Goal: Check status: Check status

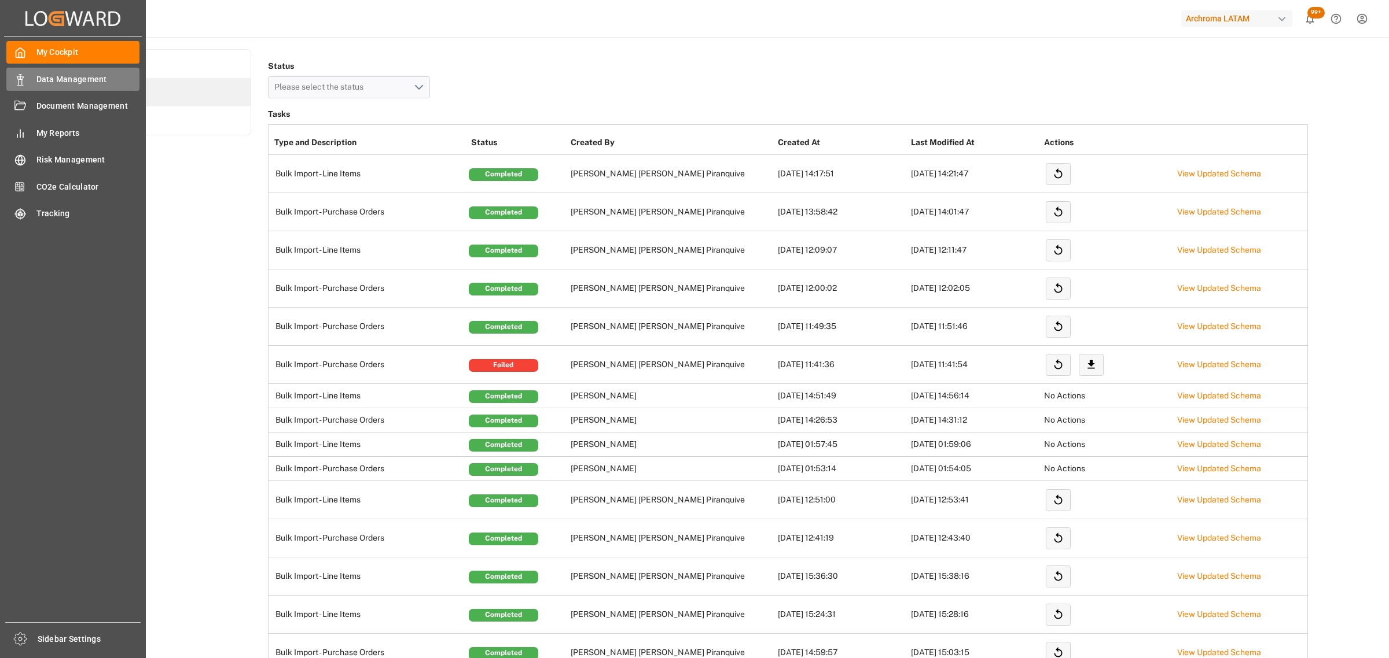
click at [73, 80] on span "Data Management" at bounding box center [88, 79] width 104 height 12
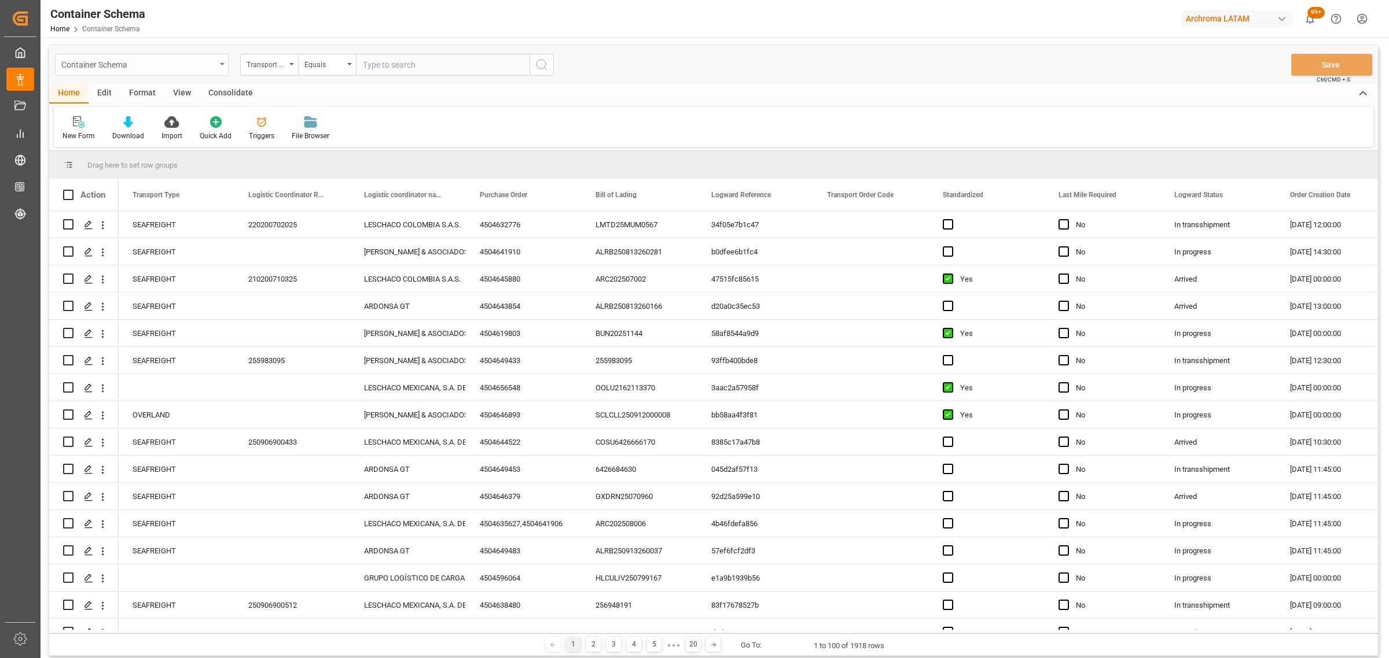
click at [207, 68] on div "Container Schema" at bounding box center [138, 64] width 154 height 14
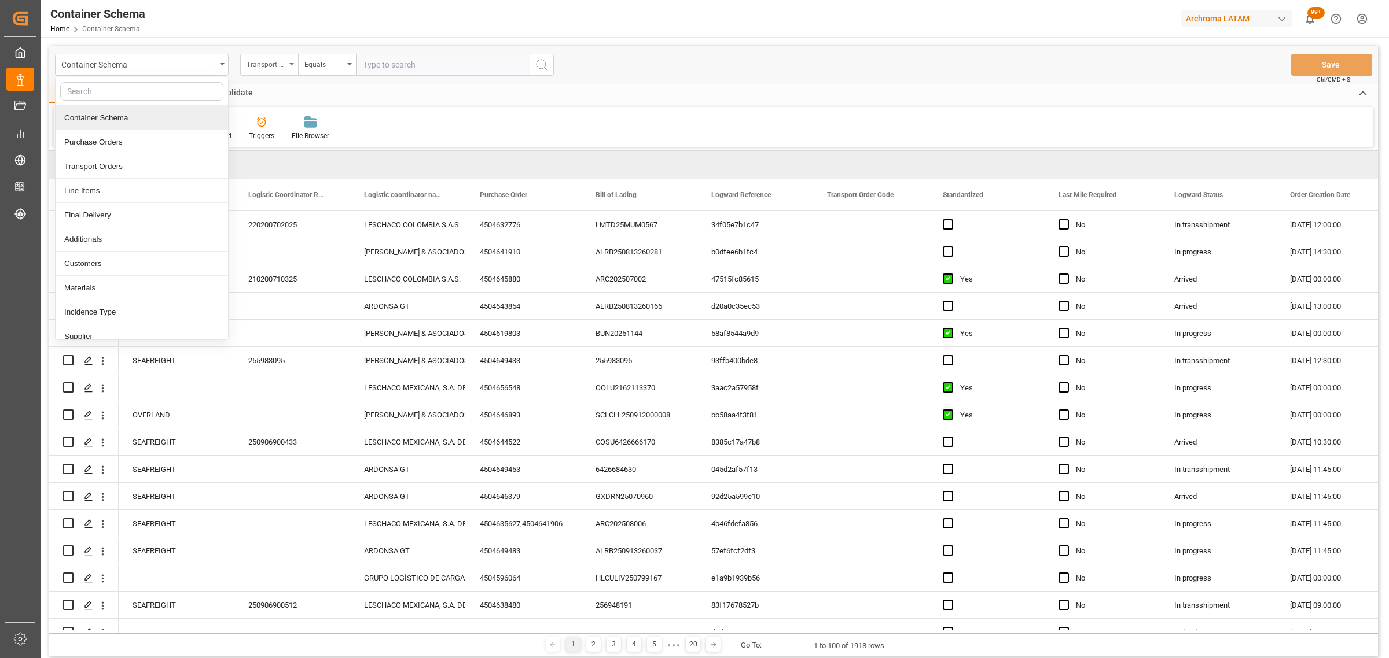
click at [262, 60] on div "Transport Type" at bounding box center [265, 63] width 39 height 13
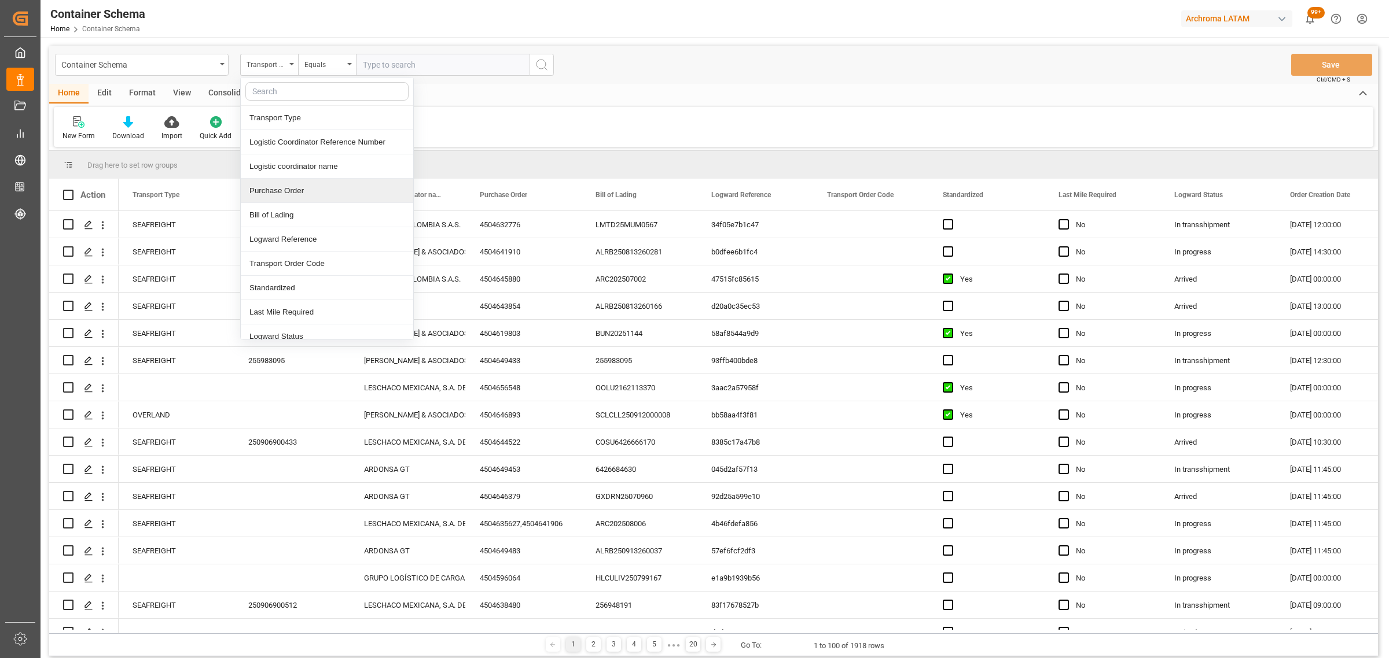
drag, startPoint x: 296, startPoint y: 197, endPoint x: 319, endPoint y: 113, distance: 87.2
click at [295, 197] on div "Purchase Order" at bounding box center [327, 191] width 172 height 24
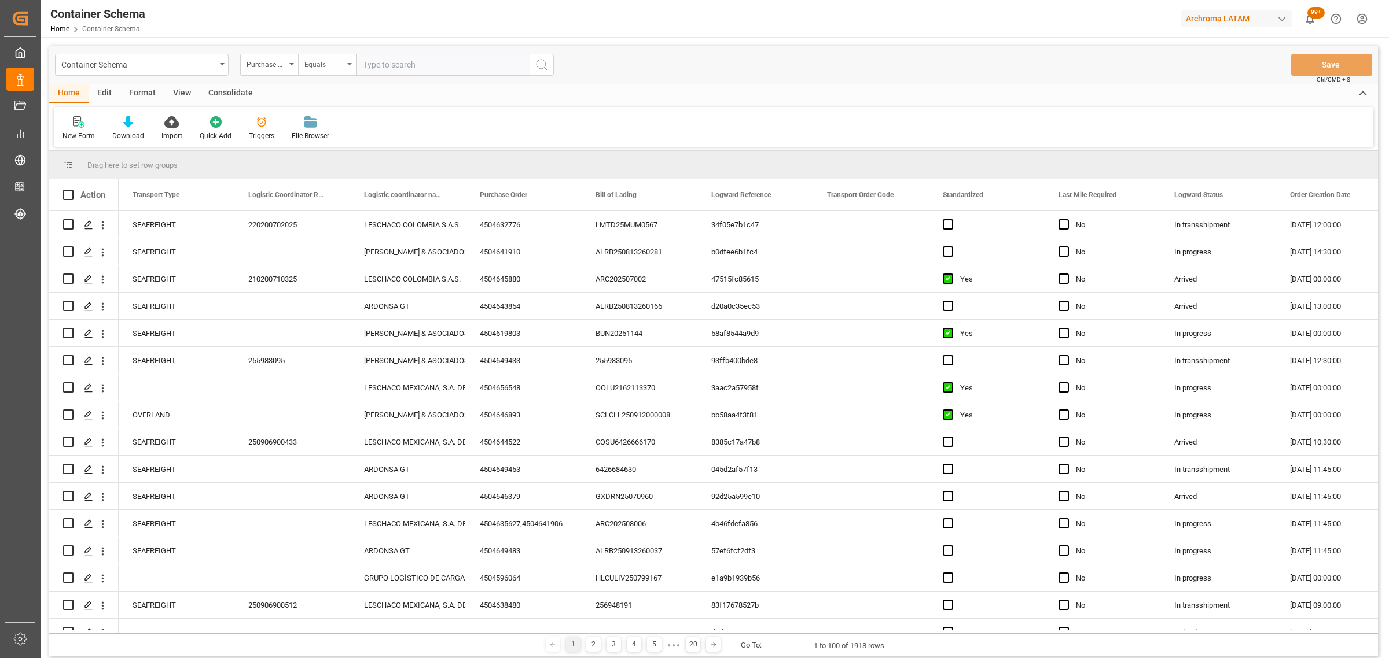
click at [325, 61] on div "Equals" at bounding box center [323, 63] width 39 height 13
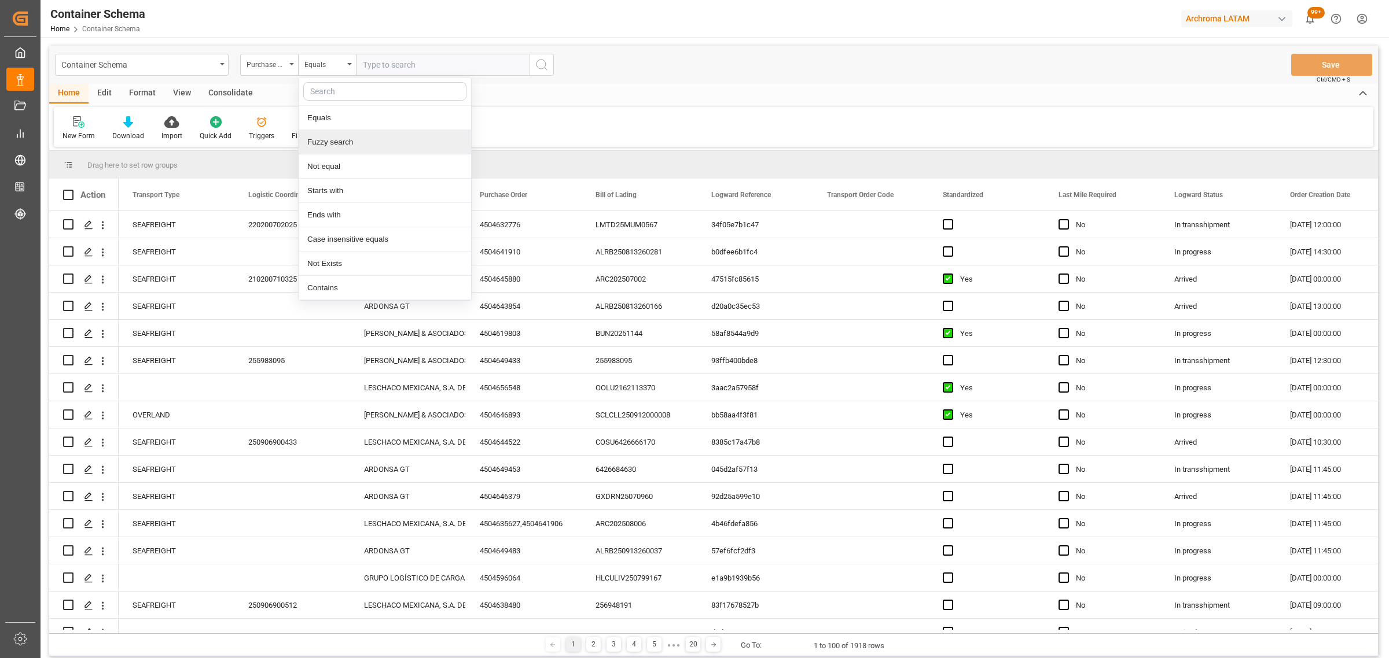
click at [353, 143] on div "Fuzzy search" at bounding box center [385, 142] width 172 height 24
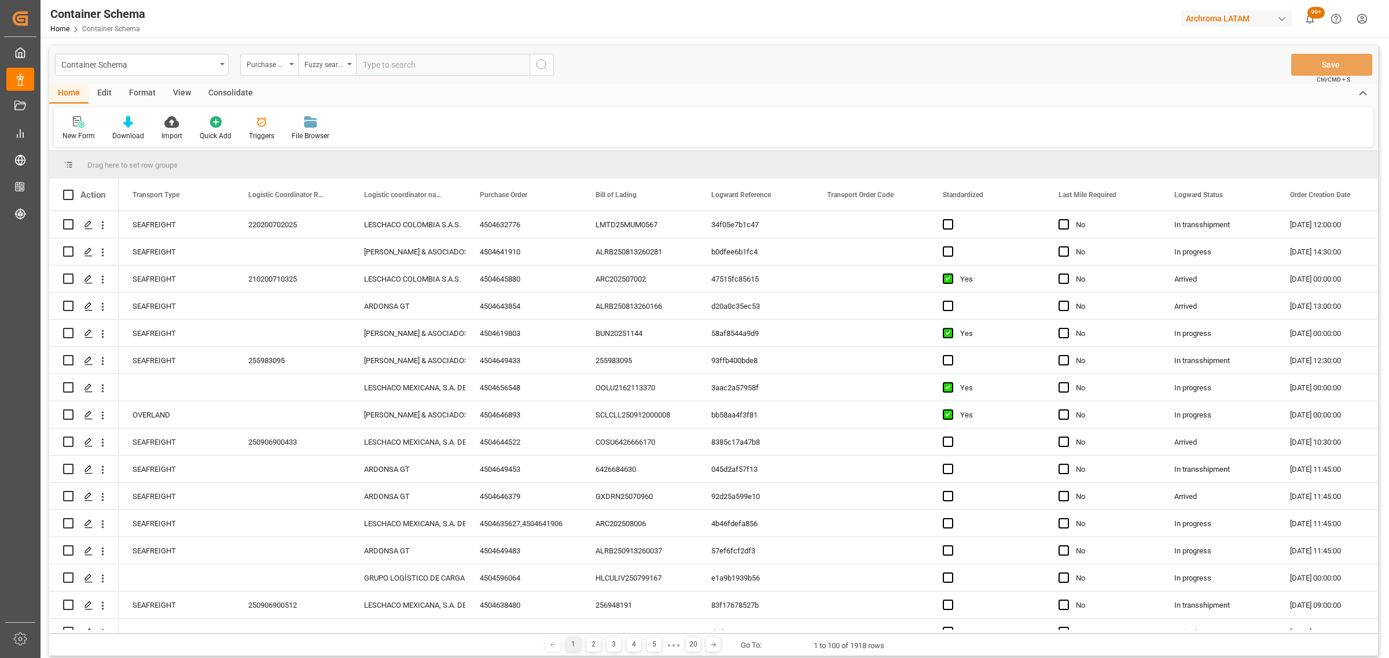
click at [398, 68] on input "text" at bounding box center [443, 65] width 174 height 22
paste input "4504621167"
type input "4504621167"
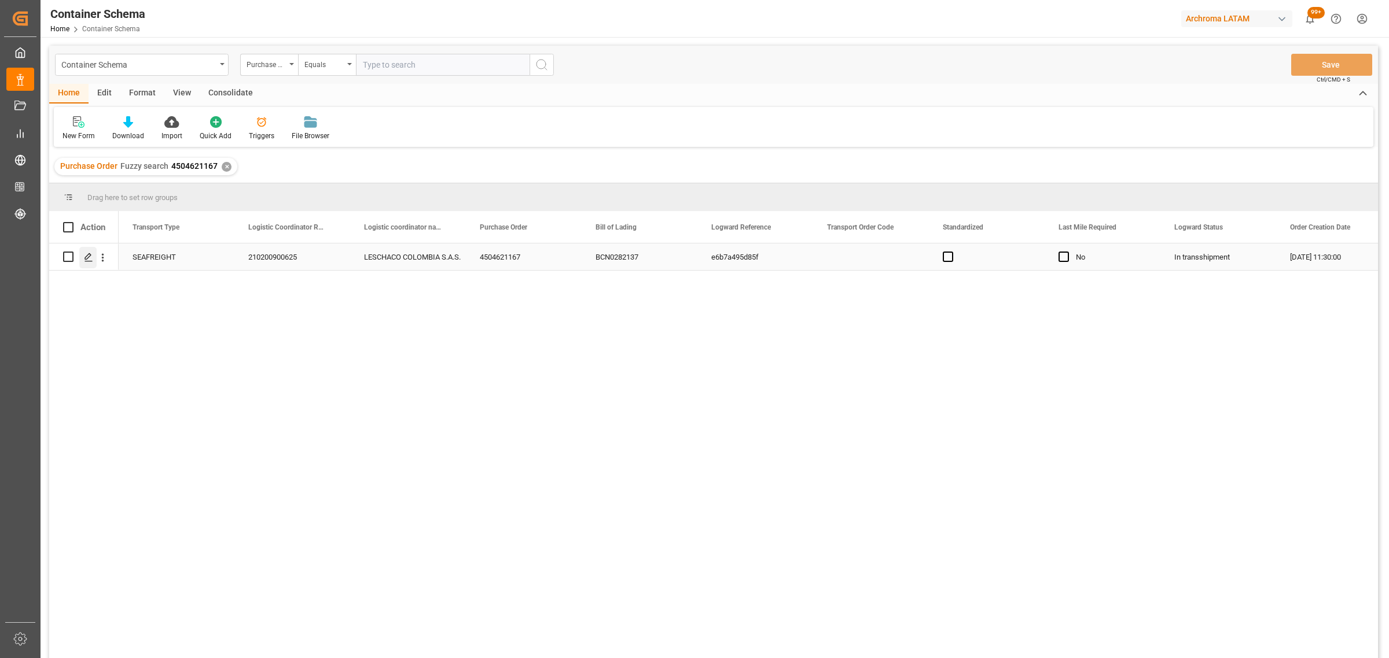
click at [82, 259] on div "Press SPACE to select this row." at bounding box center [87, 257] width 17 height 21
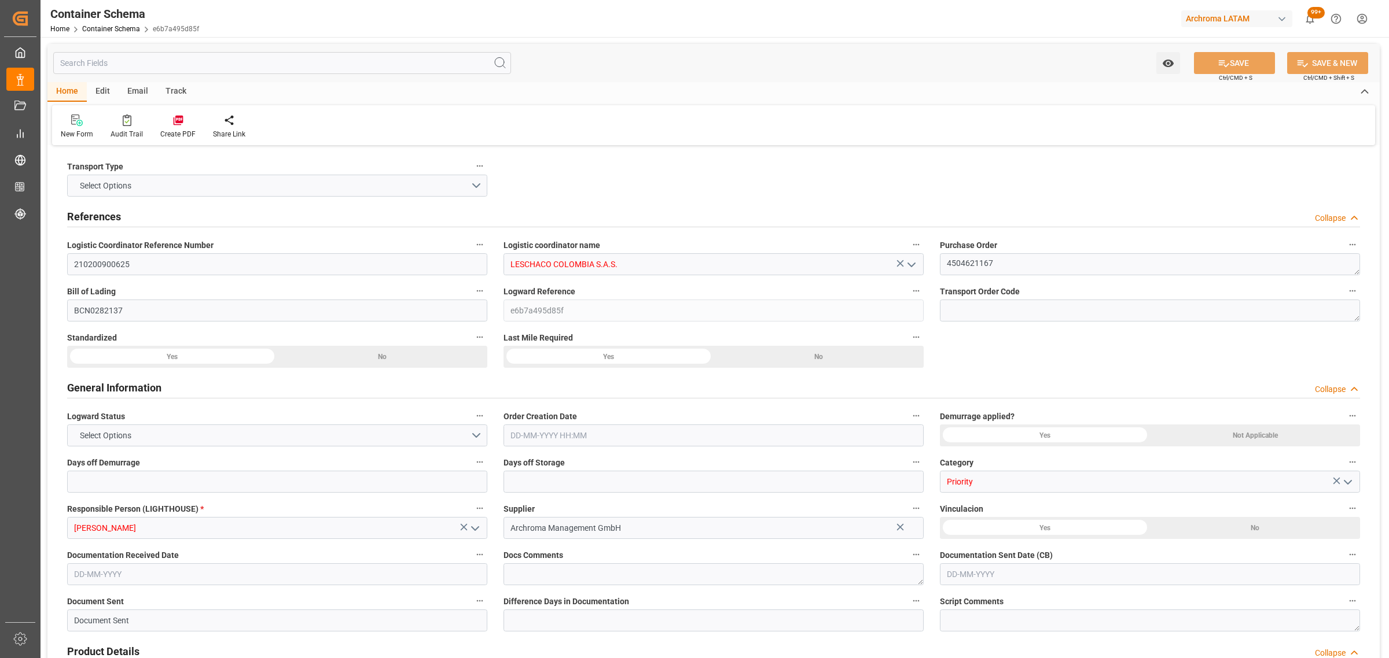
type input "0"
type input "3"
type input "1"
type input "45"
type input "9000"
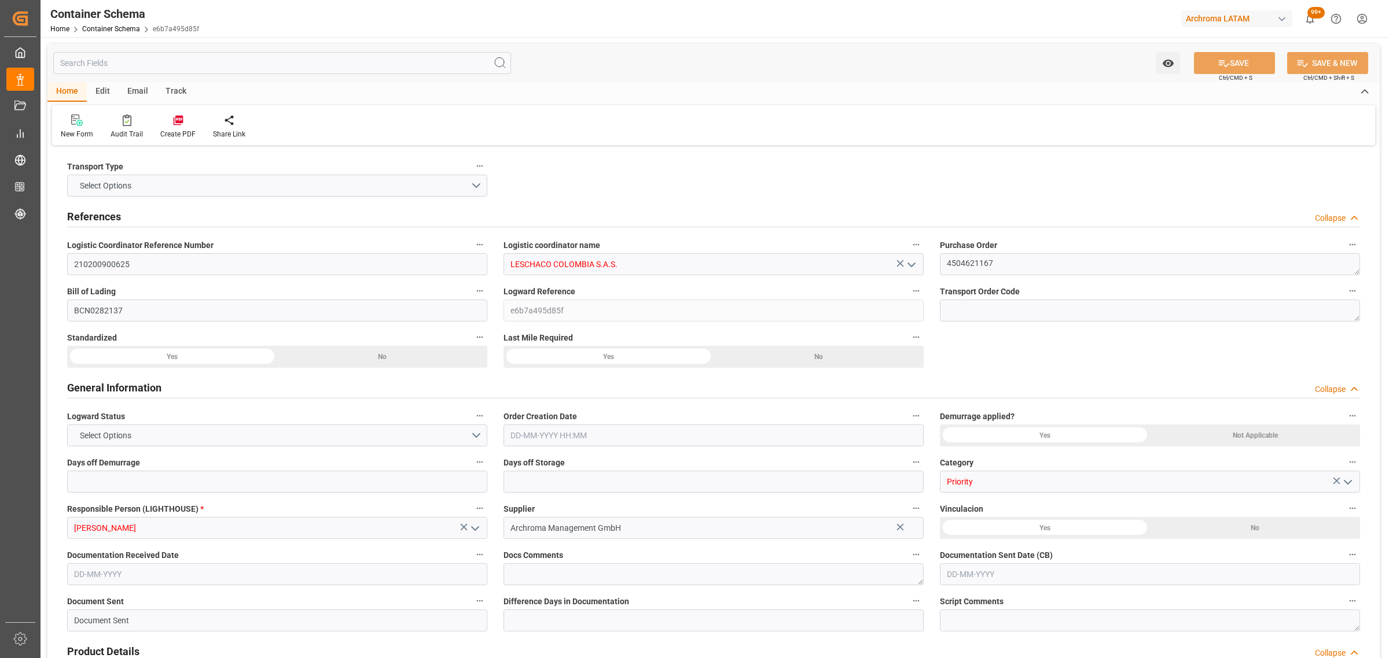
type input "4747"
type input "MSC"
type input "Mediterranean Shipping Company"
type input "ESBCN"
type input "ESZFB"
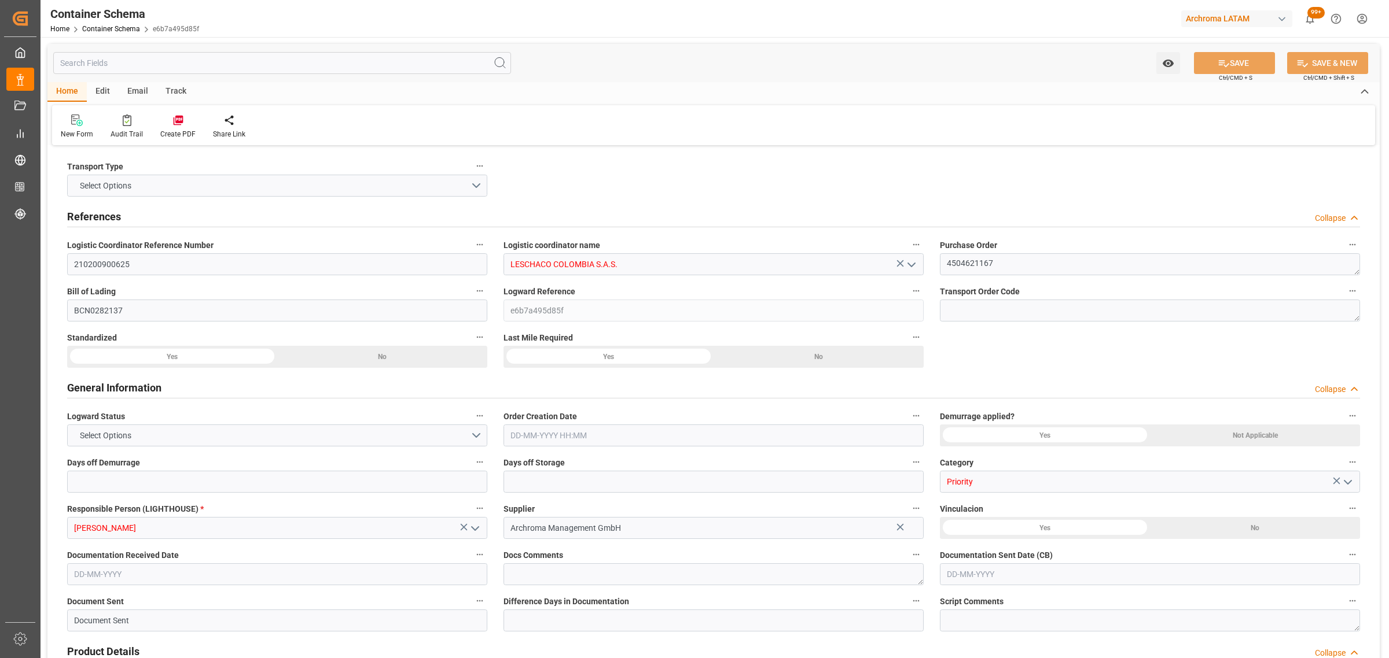
type input "COCTG"
type input "9954747"
type input "[DATE] 11:30"
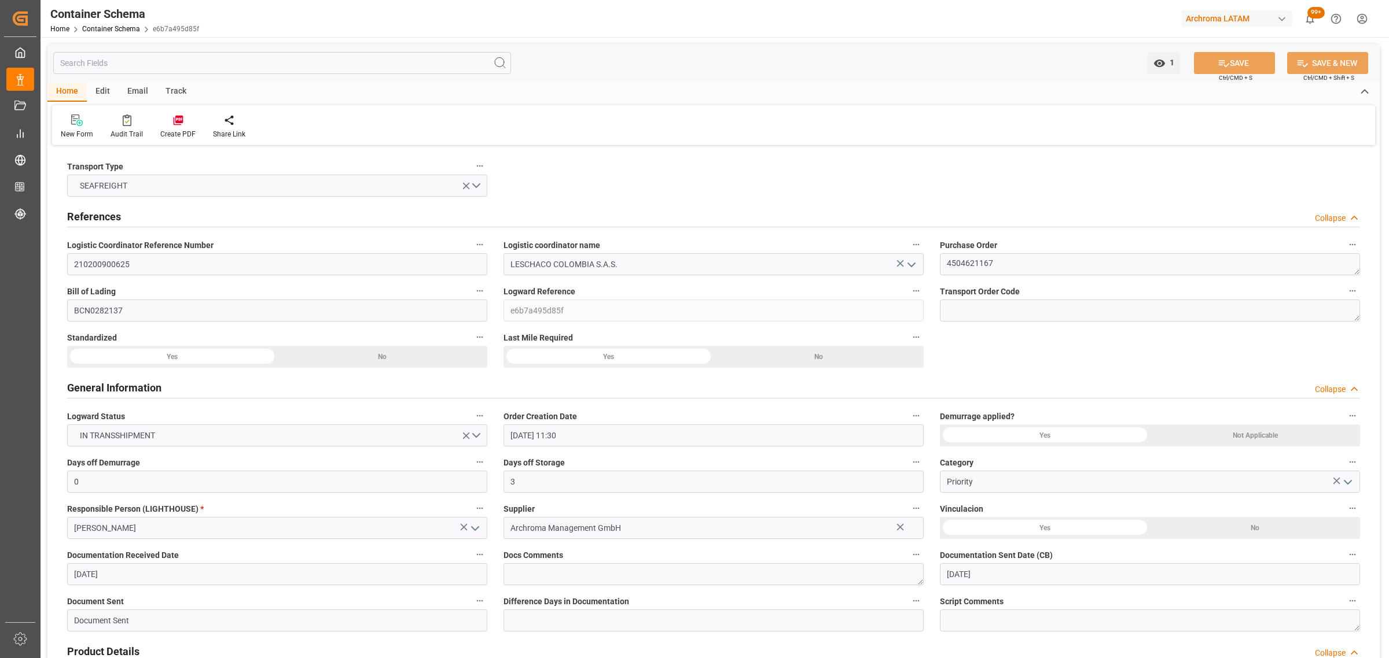
type input "[DATE]"
type input "[DATE] 00:00"
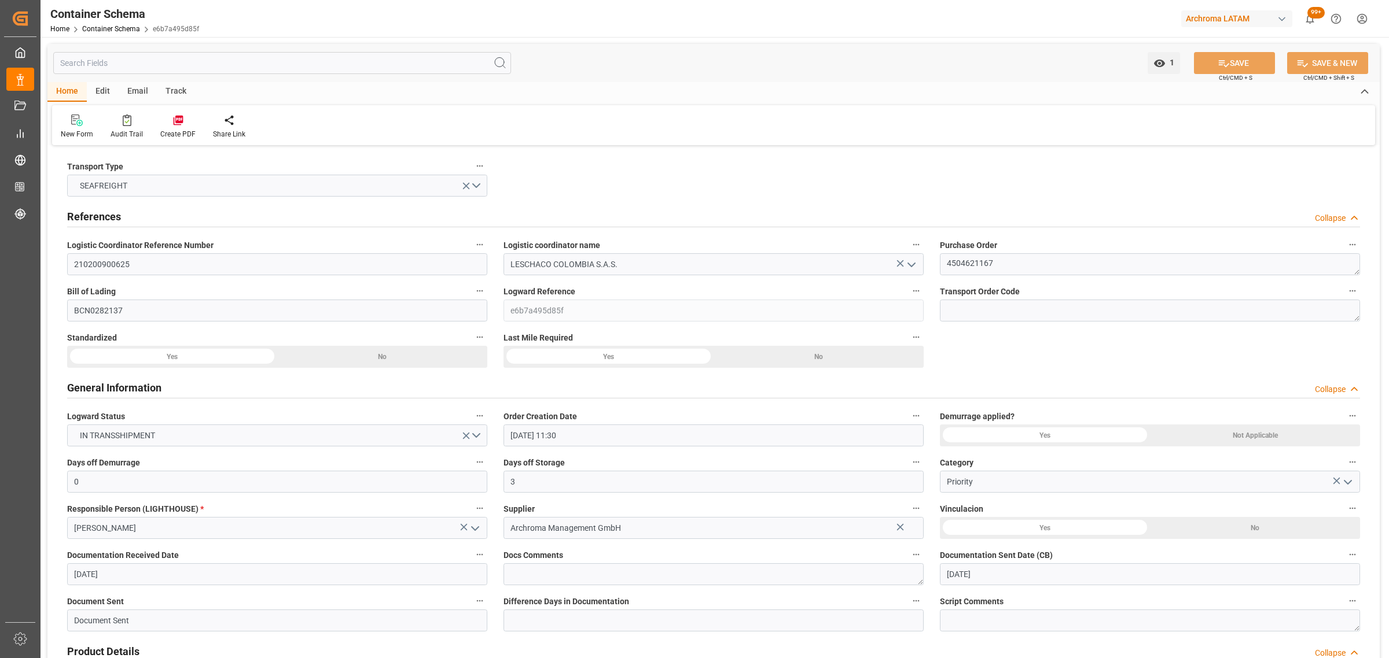
type input "[DATE] 00:00"
click at [172, 90] on div "Track" at bounding box center [176, 92] width 38 height 20
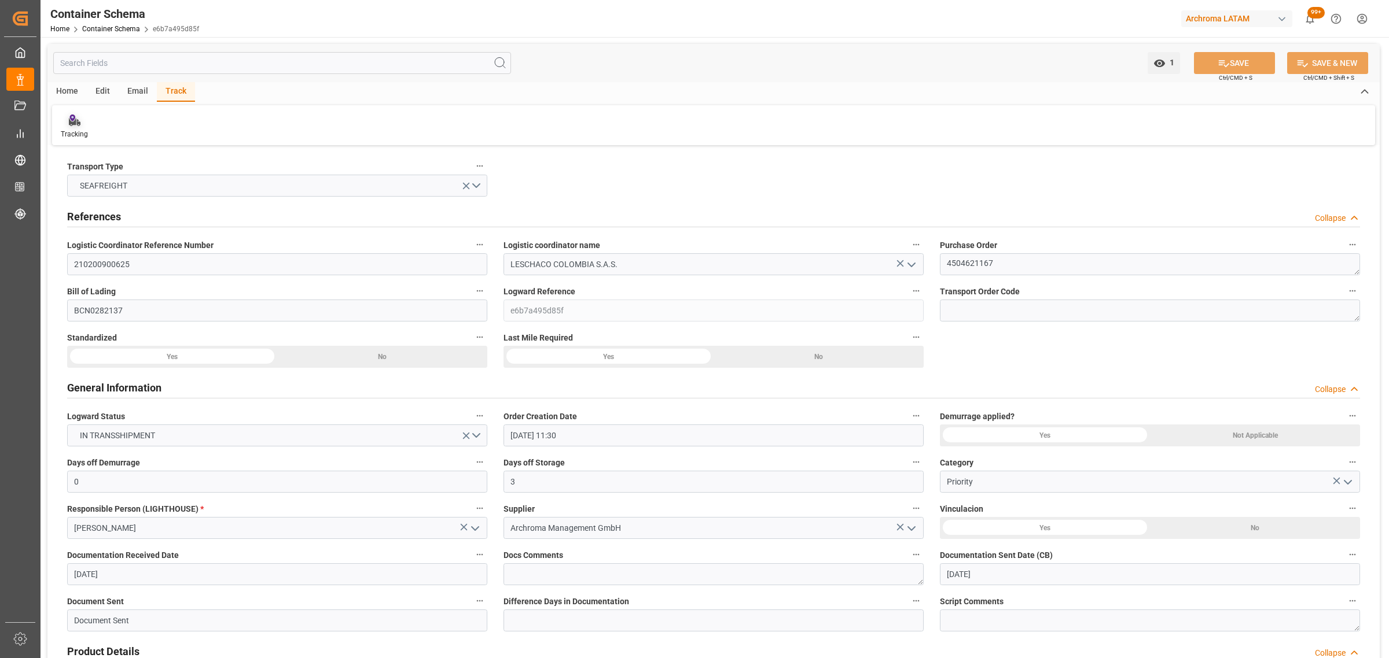
click at [88, 131] on div "Tracking" at bounding box center [74, 126] width 45 height 25
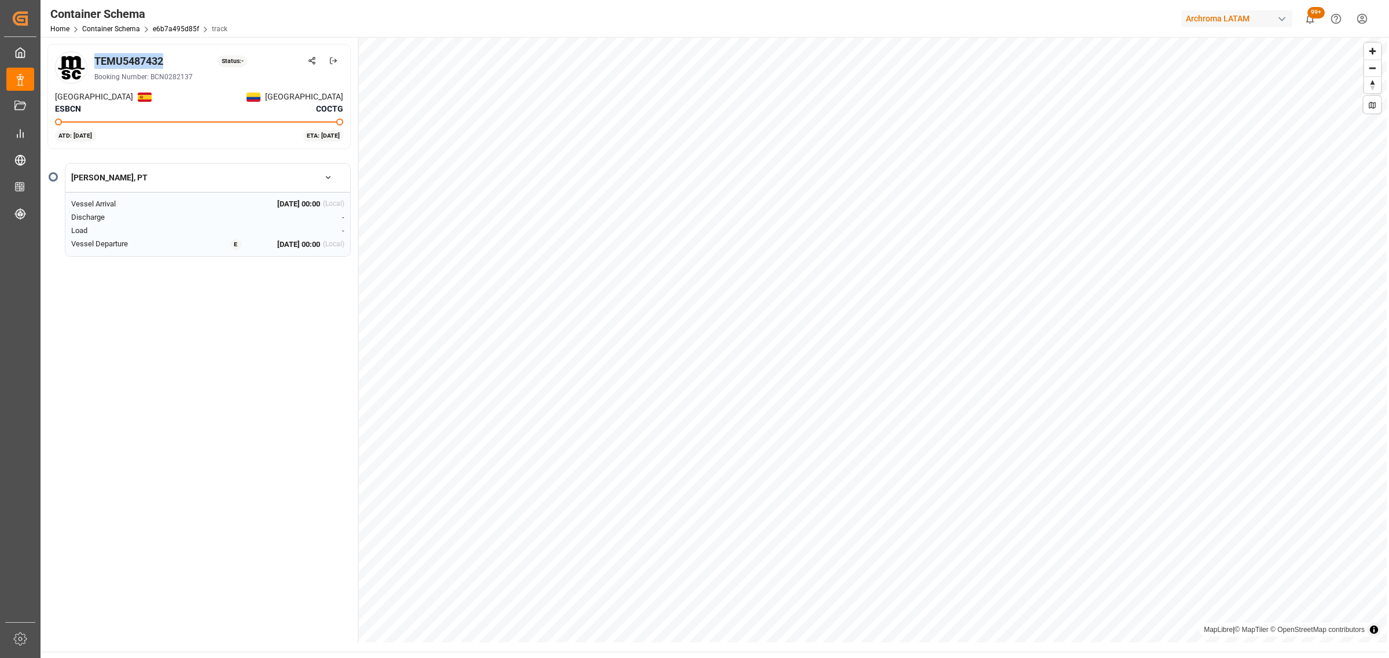
drag, startPoint x: 116, startPoint y: 61, endPoint x: 95, endPoint y: 58, distance: 21.0
click at [95, 58] on div "TEMU5487432 Status: -" at bounding box center [218, 61] width 249 height 16
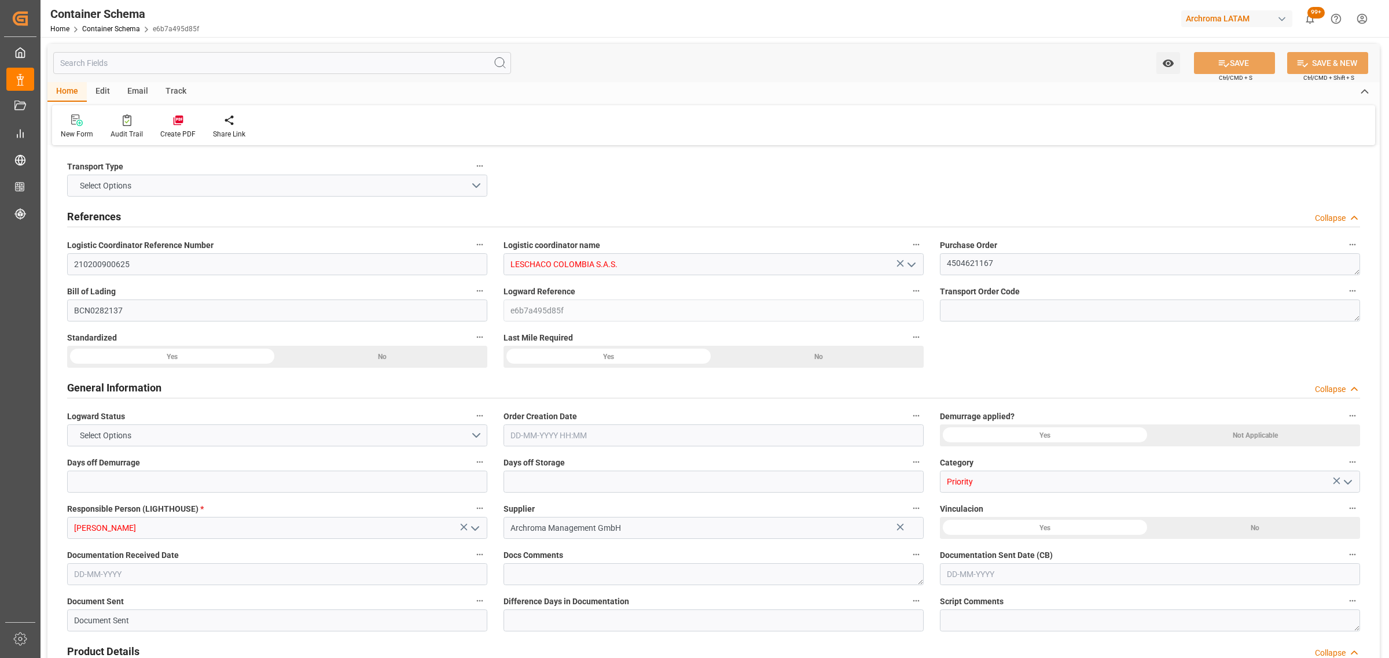
type input "0"
type input "3"
type input "1"
type input "45"
type input "9000"
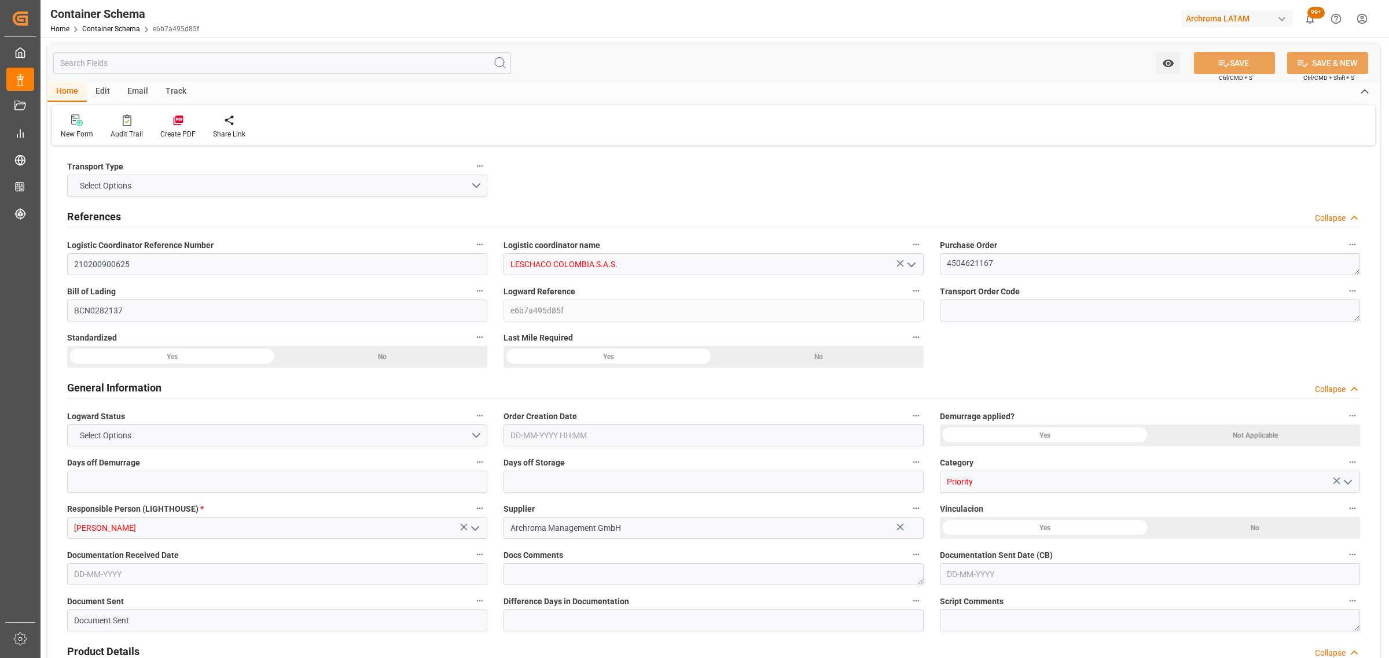
type input "4747"
type input "MSC"
type input "Mediterranean Shipping Company"
type input "ESBCN"
type input "ESZFB"
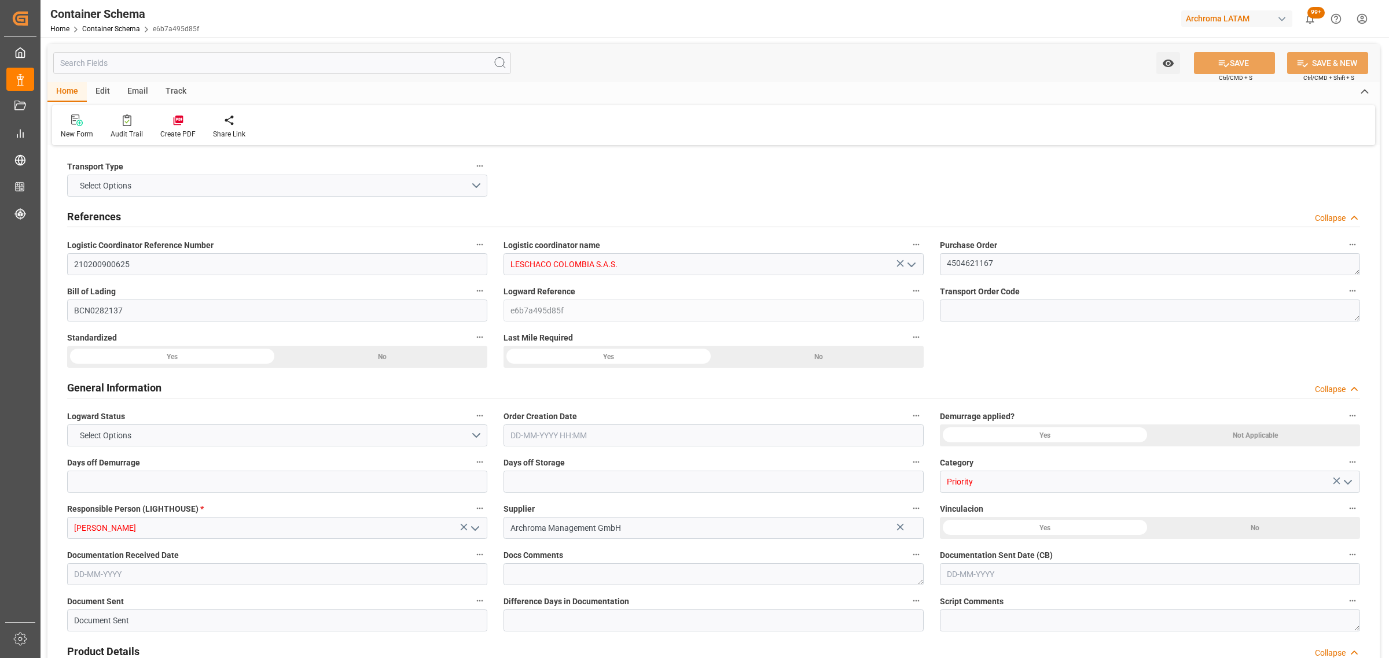
type input "COCTG"
type input "9954747"
type input "[DATE] 11:30"
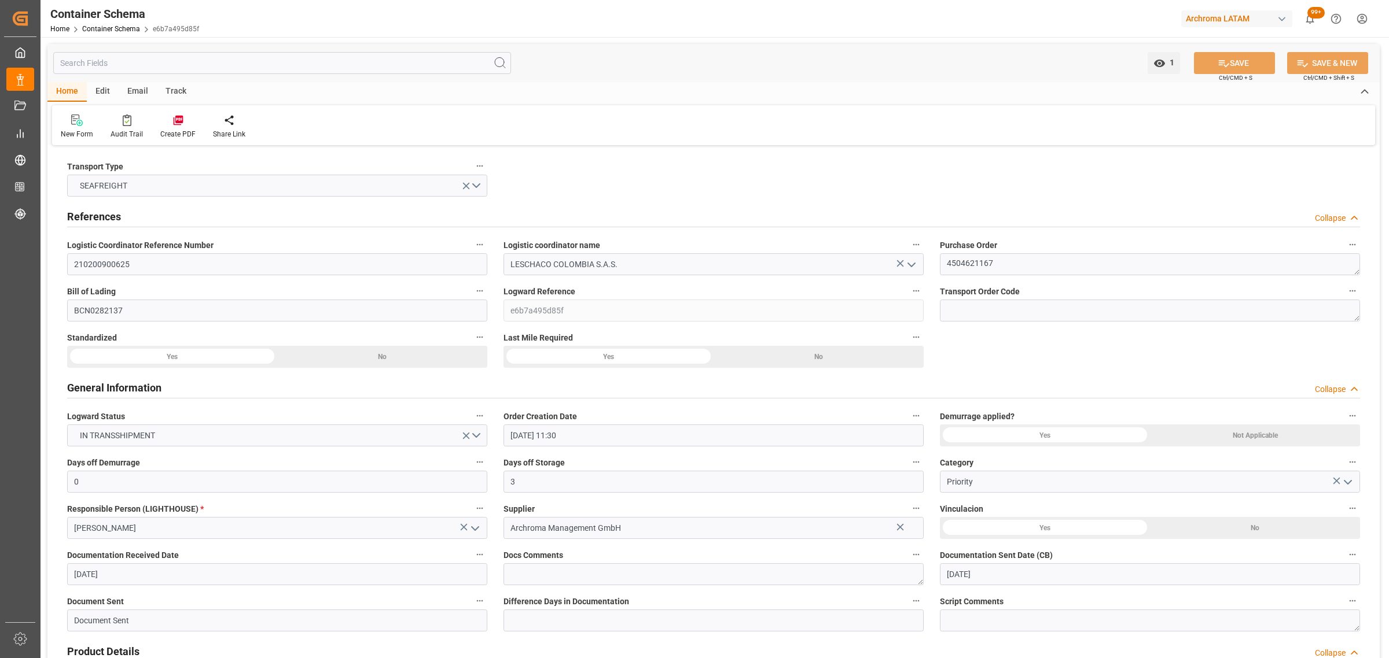
type input "[DATE]"
type input "[DATE] 00:00"
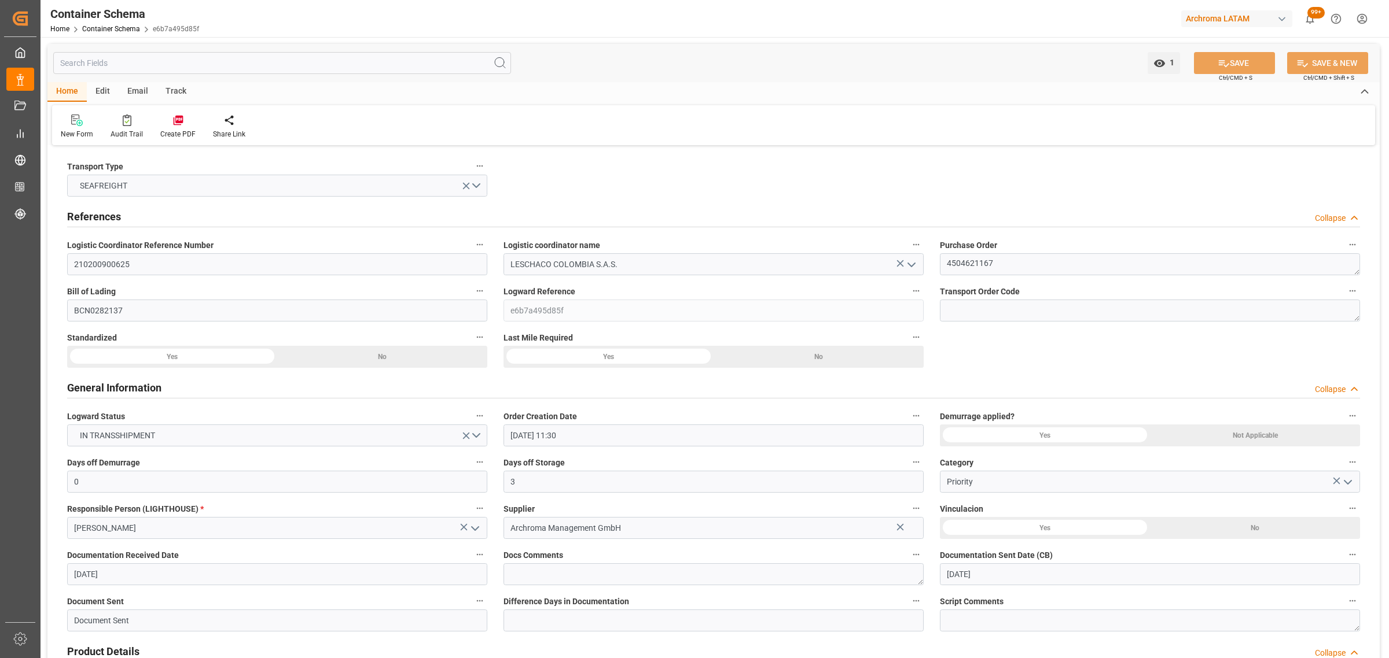
type input "[DATE] 00:00"
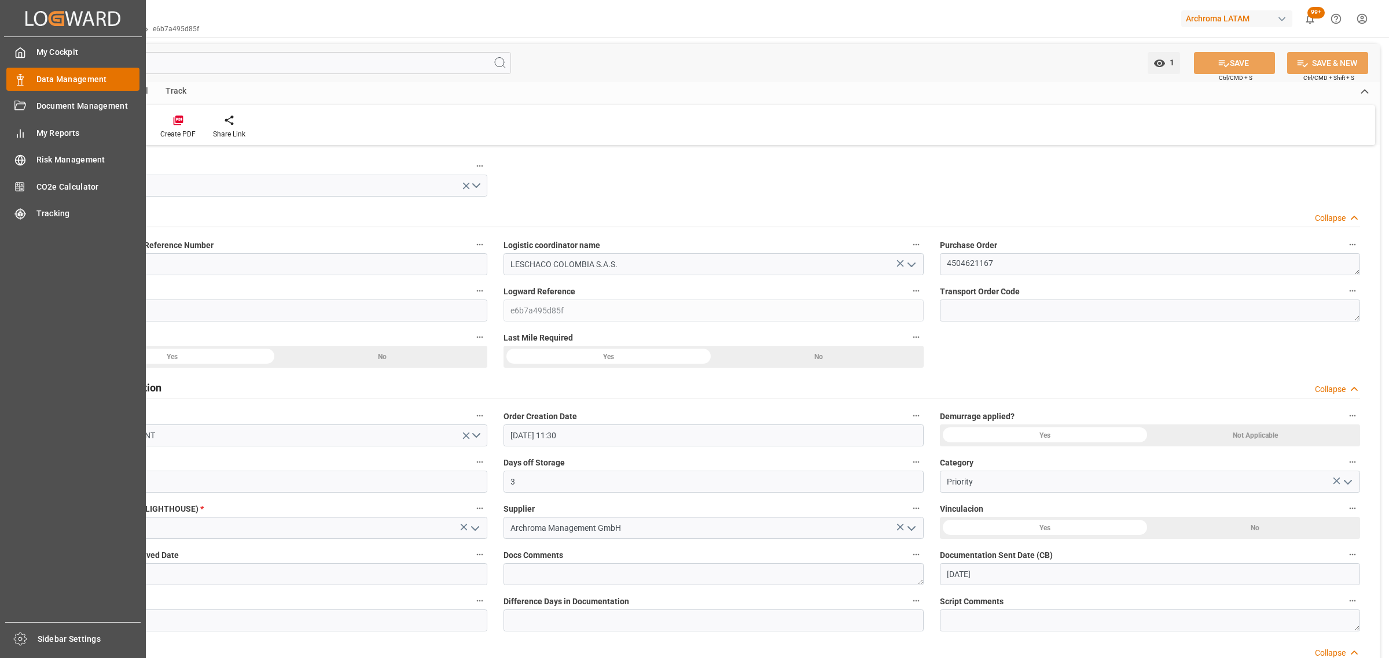
click at [36, 74] on span "Data Management" at bounding box center [88, 79] width 104 height 12
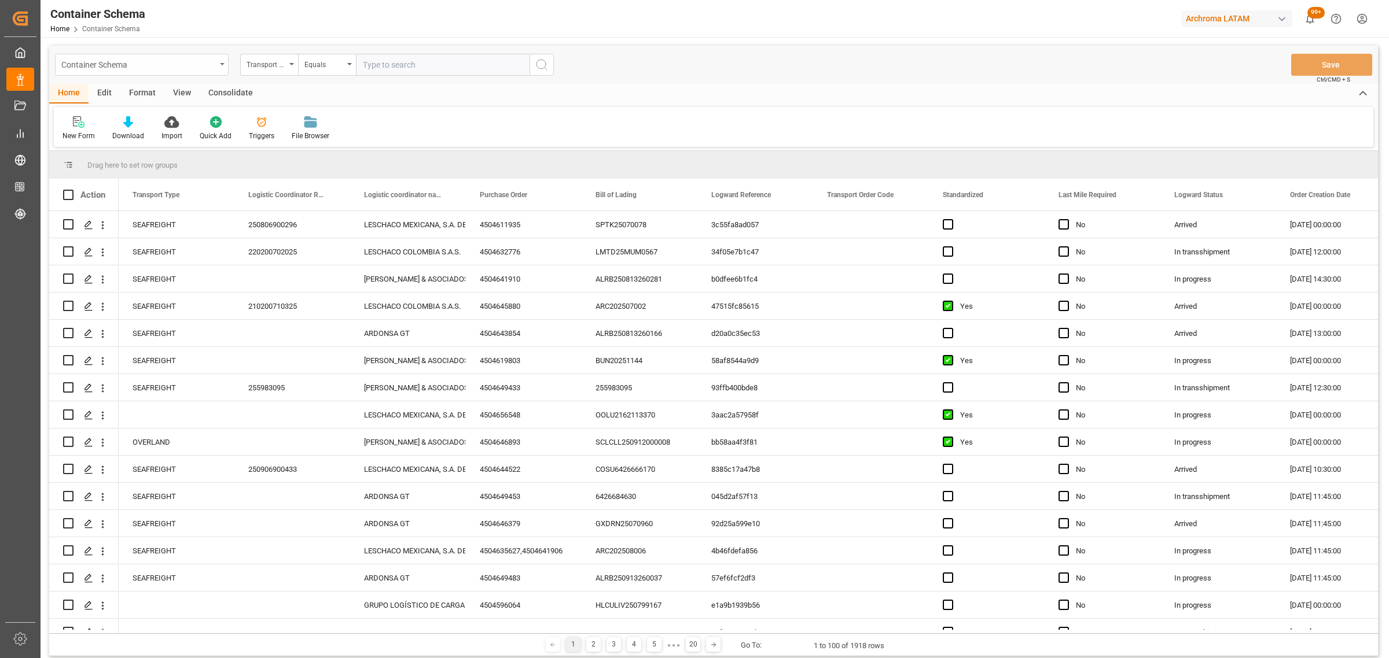
click at [194, 65] on div "Container Schema" at bounding box center [138, 64] width 154 height 14
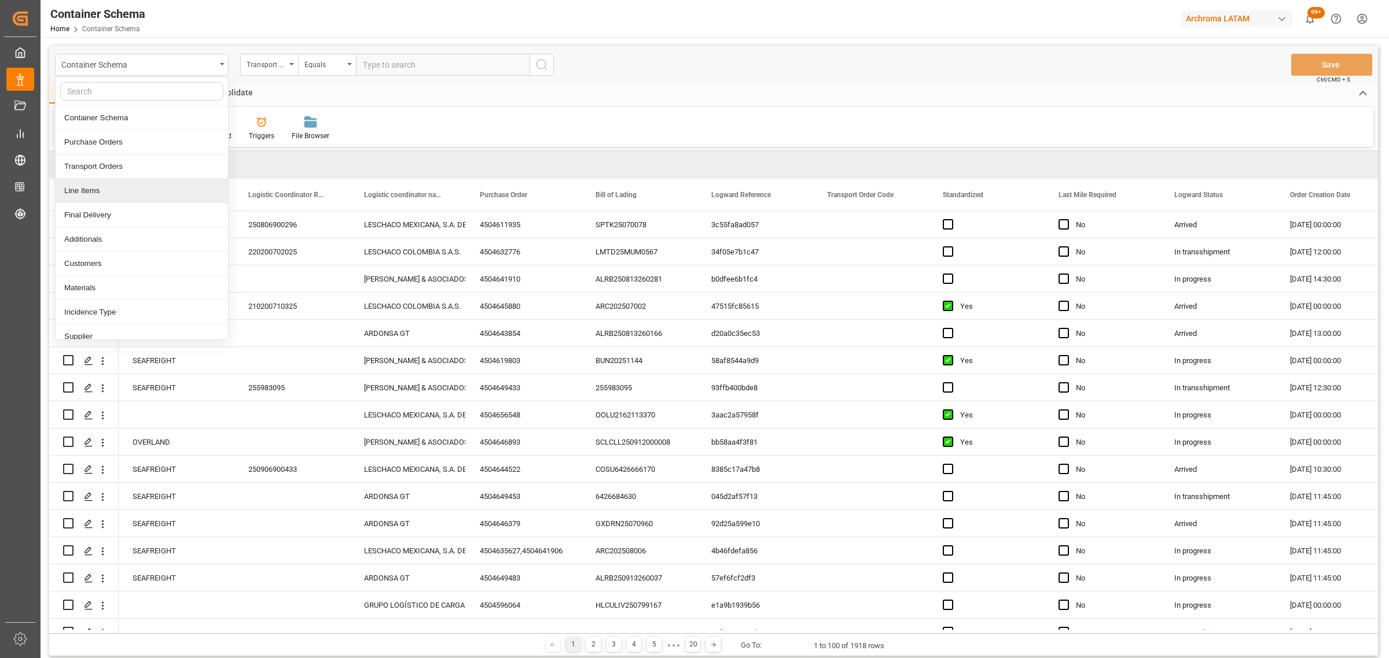
click at [113, 192] on div "Line Items" at bounding box center [142, 191] width 172 height 24
